Goal: Information Seeking & Learning: Understand process/instructions

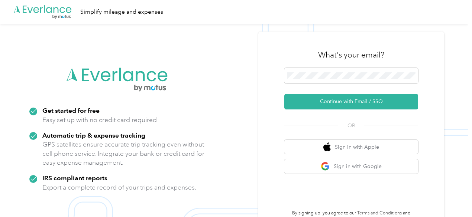
click at [298, 119] on div "What's your email? Continue with Email / SSO OR Sign in with Apple Sign in with…" at bounding box center [351, 132] width 134 height 181
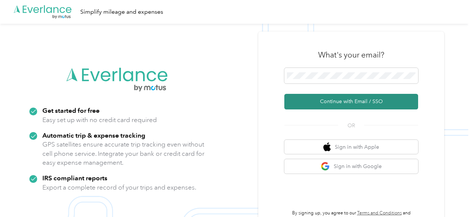
click at [300, 95] on button "Continue with Email / SSO" at bounding box center [351, 102] width 134 height 16
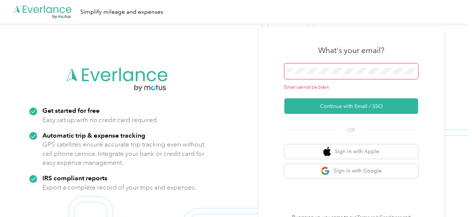
click at [309, 77] on span at bounding box center [351, 72] width 134 height 16
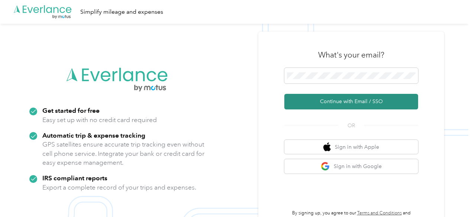
click at [319, 109] on button "Continue with Email / SSO" at bounding box center [351, 102] width 134 height 16
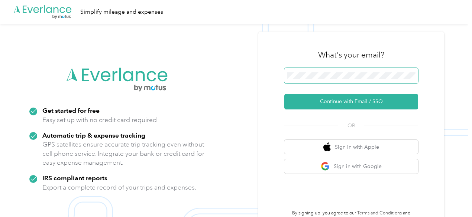
click at [322, 82] on span at bounding box center [351, 76] width 134 height 16
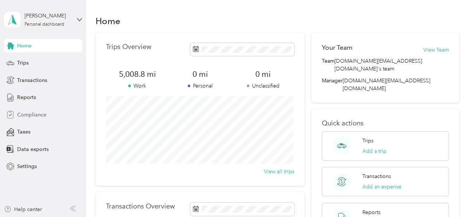
click at [30, 116] on span "Compliance" at bounding box center [31, 115] width 29 height 8
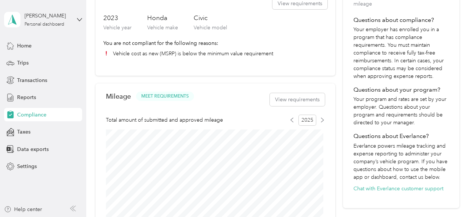
scroll to position [107, 0]
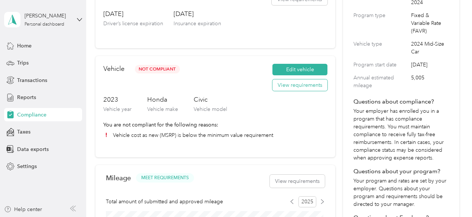
click at [293, 89] on button "View requirements" at bounding box center [299, 85] width 55 height 12
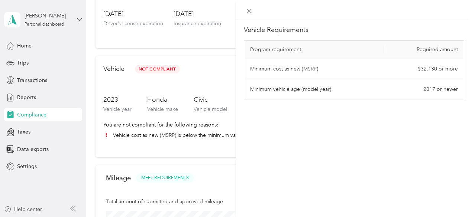
drag, startPoint x: 288, startPoint y: 49, endPoint x: 459, endPoint y: 89, distance: 175.7
click at [459, 89] on div "Vehicle Requirements Program requirement Required amount Minimum cost as new (M…" at bounding box center [354, 128] width 236 height 217
click at [247, 21] on div "Vehicle Requirements Program requirement Required amount Minimum cost as new (M…" at bounding box center [236, 108] width 472 height 217
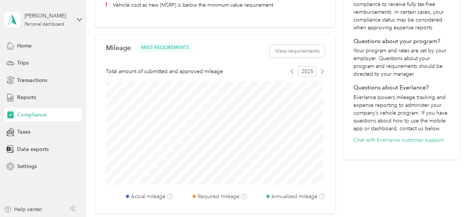
scroll to position [292, 0]
